Goal: Task Accomplishment & Management: Manage account settings

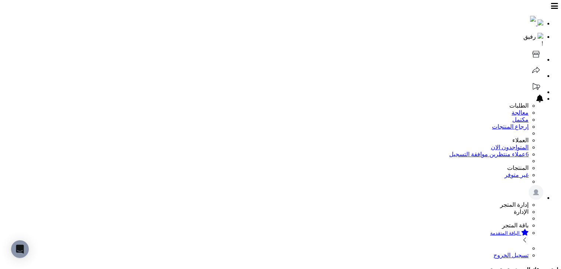
scroll to position [195, 0]
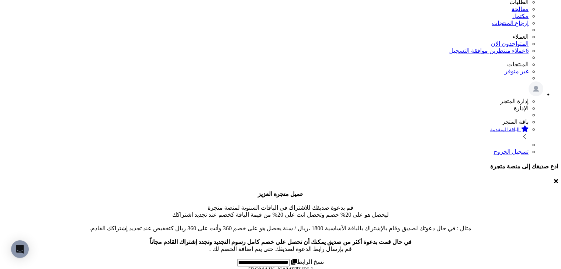
scroll to position [184, 0]
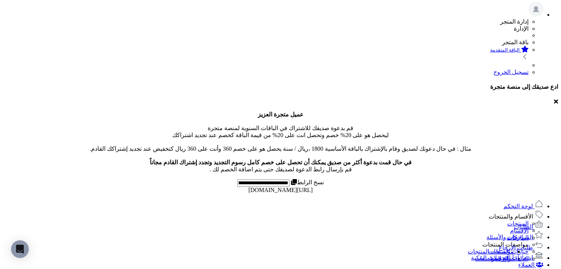
scroll to position [184, 0]
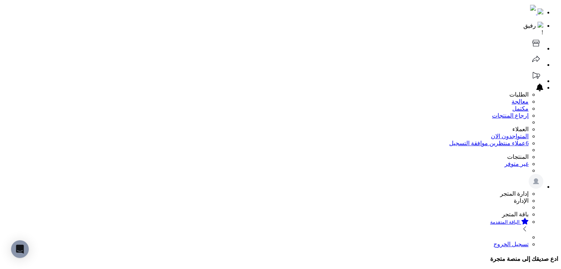
scroll to position [0, 0]
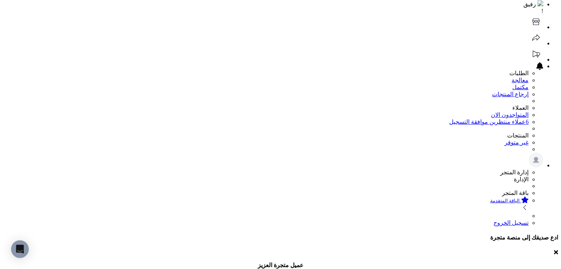
scroll to position [147, 0]
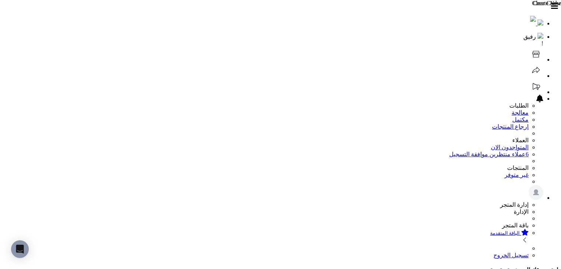
click at [373, 6] on header "رفيق ! الطلبات معالجة مكتمل إرجاع المنتجات العملاء المتواجدون الان 6 عملاء منتظ…" at bounding box center [280, 131] width 555 height 256
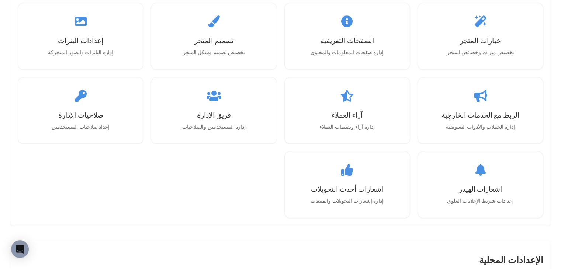
scroll to position [780, 0]
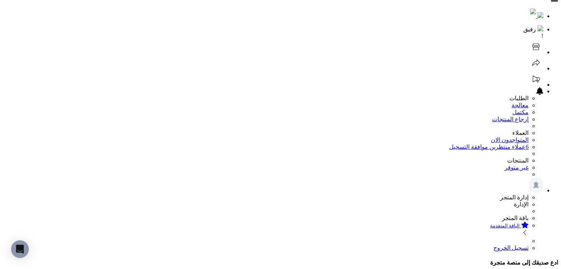
scroll to position [0, 0]
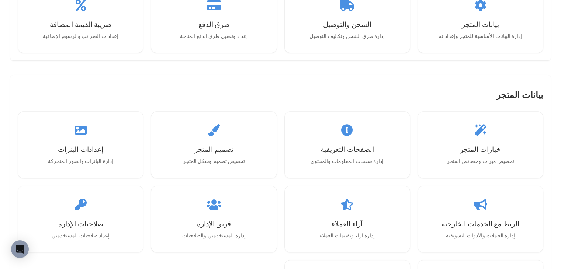
scroll to position [737, 0]
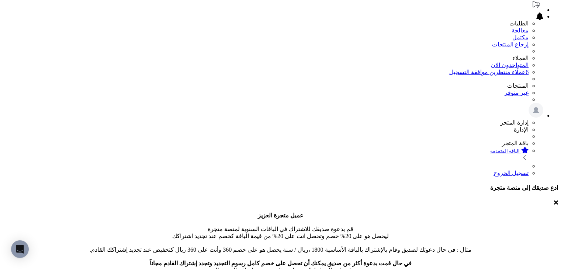
scroll to position [74, 0]
